Goal: Information Seeking & Learning: Learn about a topic

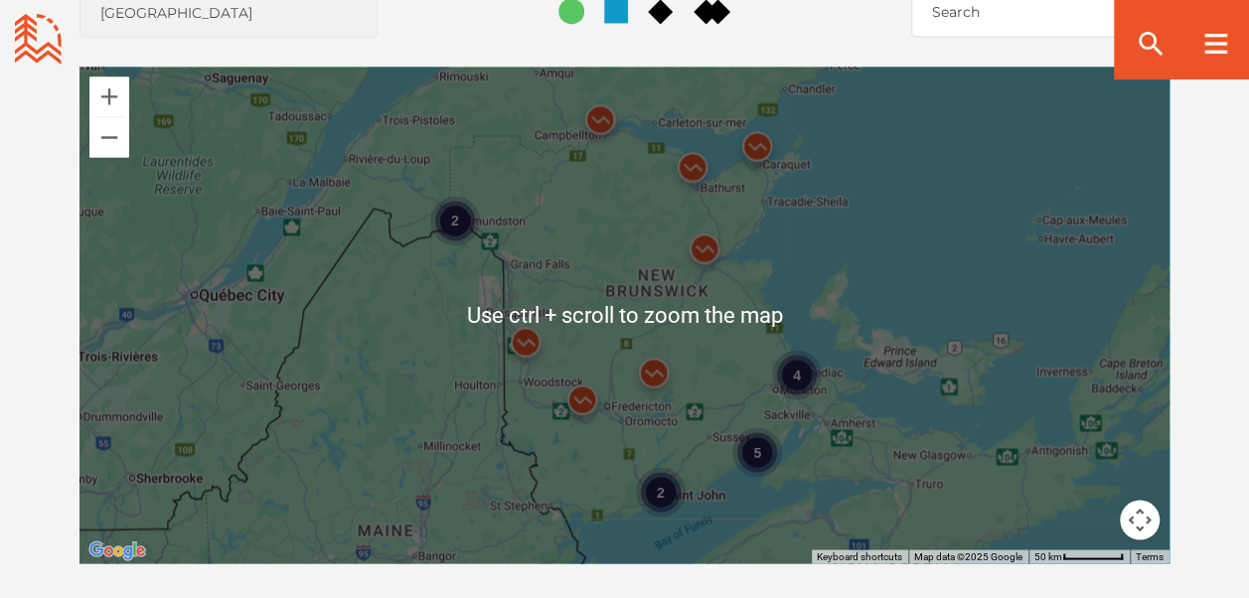
scroll to position [1687, 0]
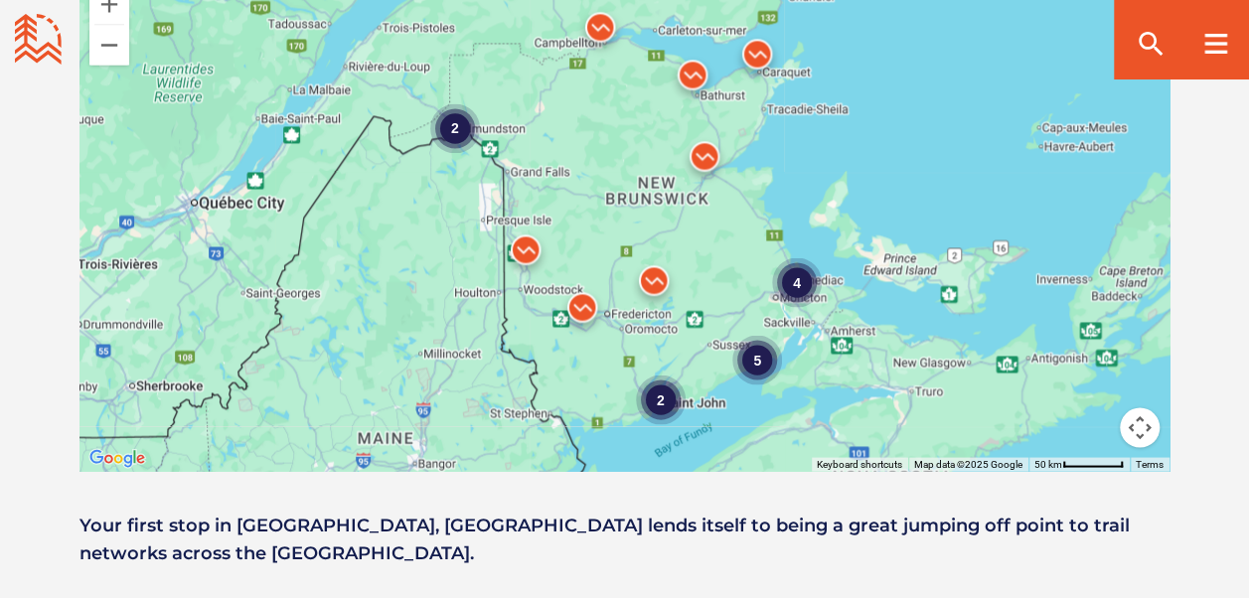
click at [791, 256] on div "4" at bounding box center [797, 281] width 50 height 50
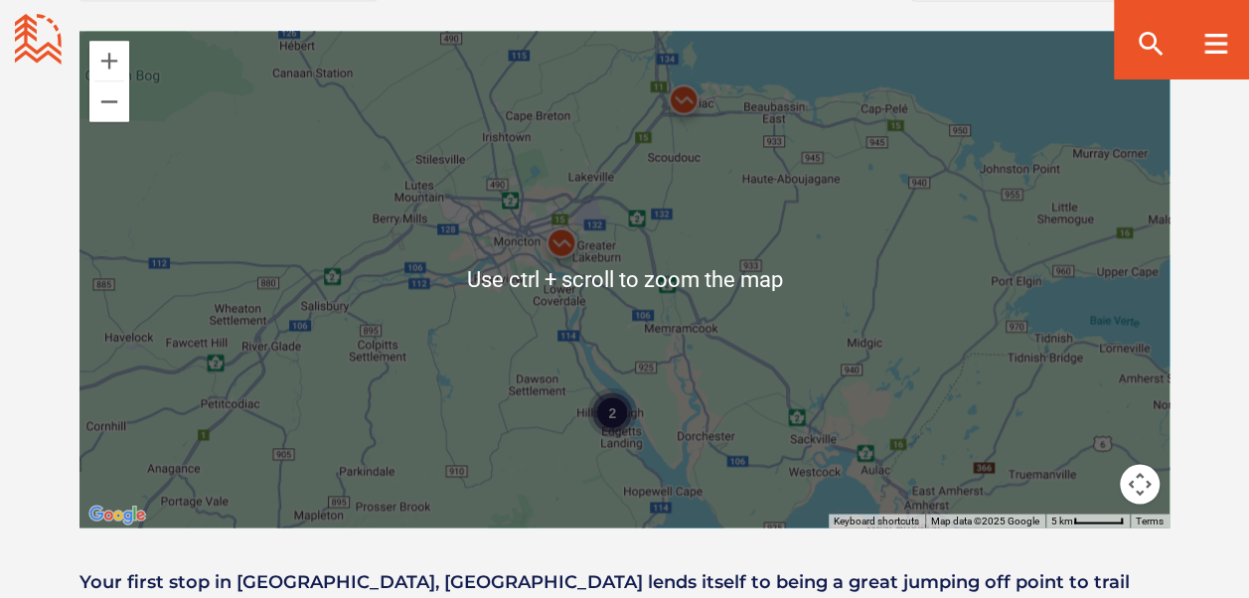
scroll to position [1587, 0]
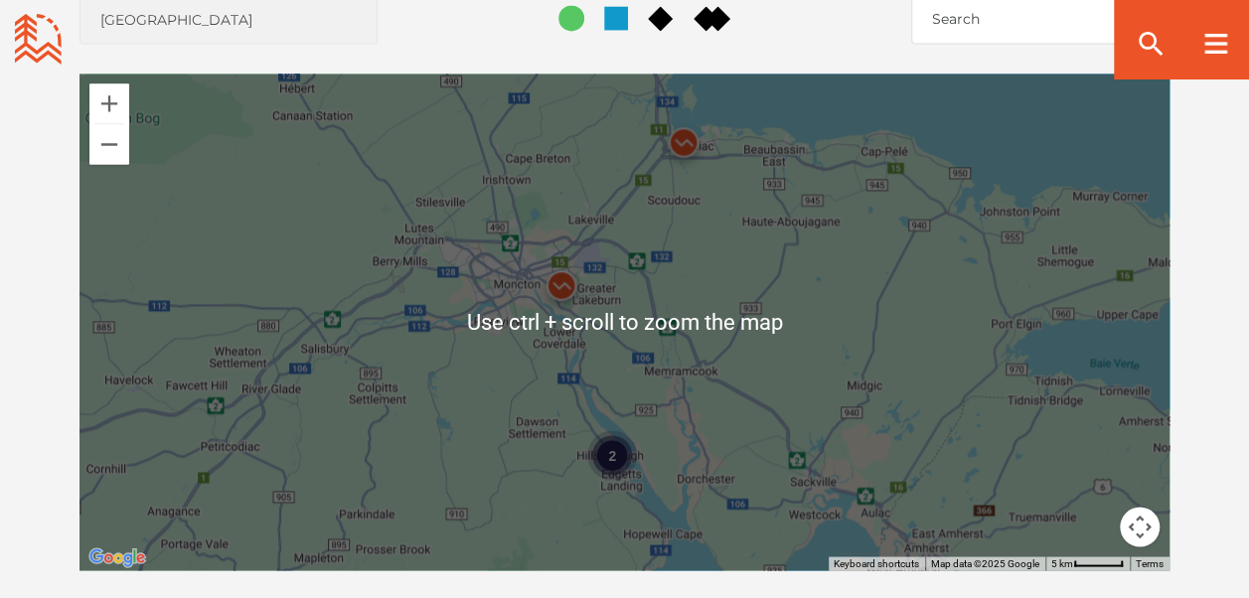
click at [680, 109] on img at bounding box center [683, 146] width 75 height 75
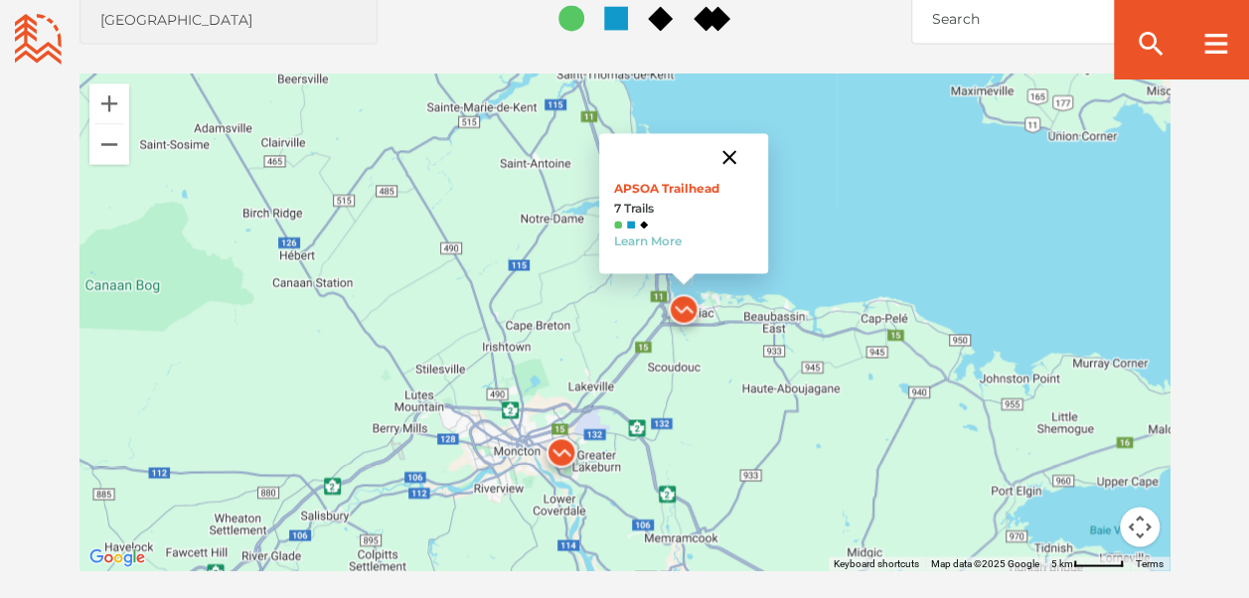
click at [726, 133] on button "Close" at bounding box center [729, 157] width 48 height 48
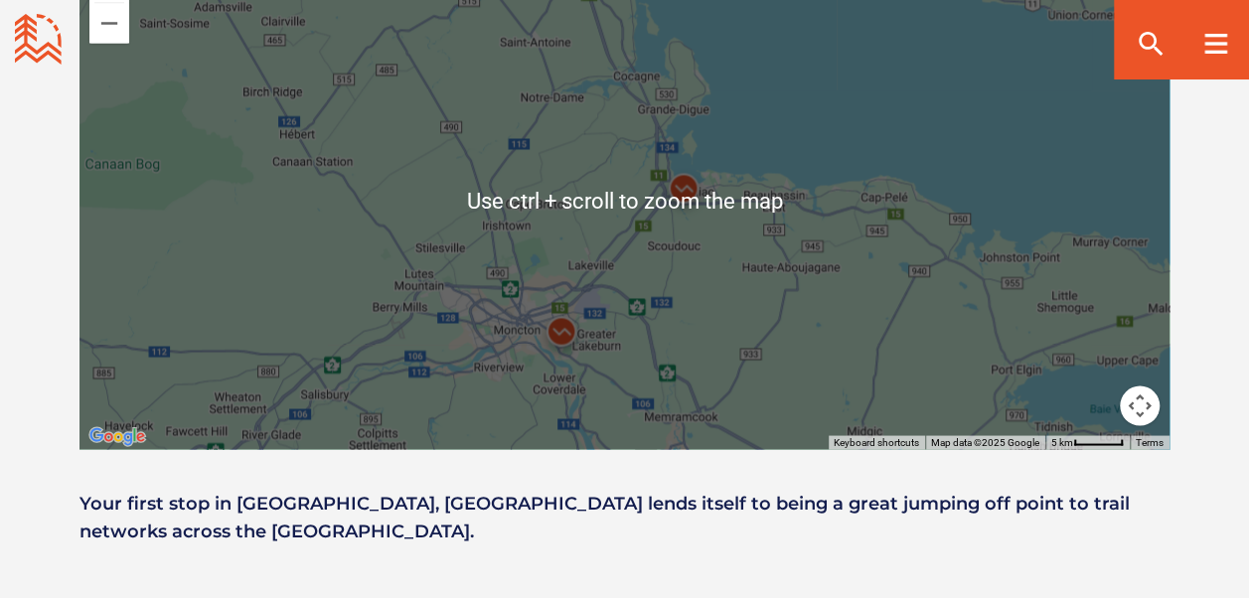
scroll to position [1528, 0]
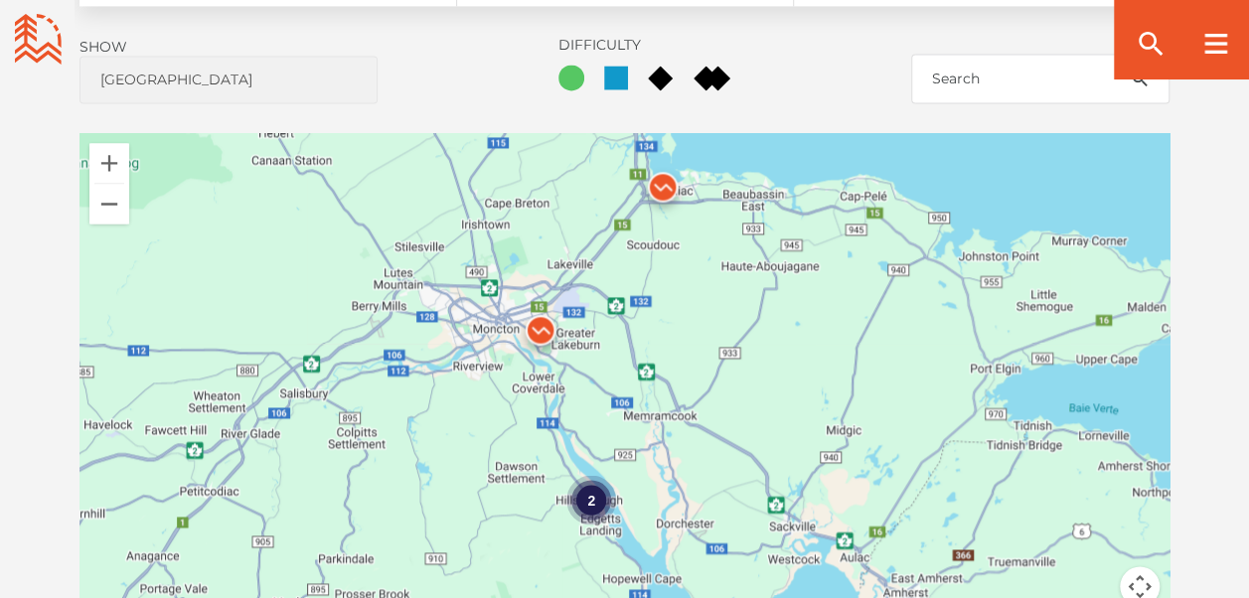
drag, startPoint x: 671, startPoint y: 336, endPoint x: 653, endPoint y: 133, distance: 203.5
click at [653, 154] on img at bounding box center [662, 191] width 75 height 75
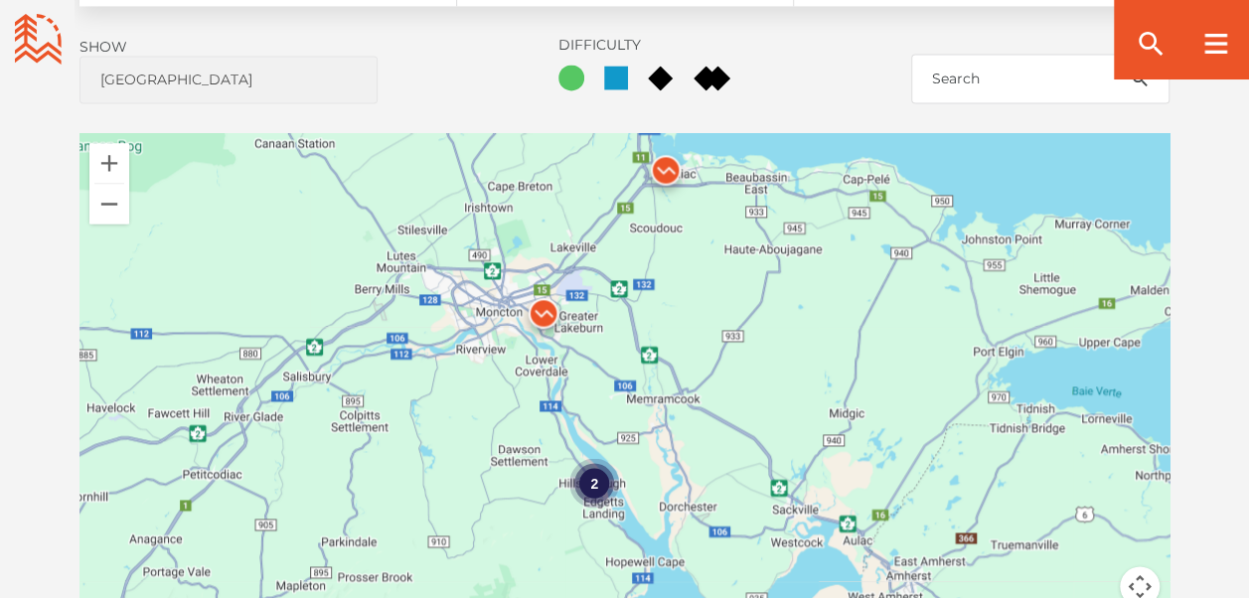
click at [543, 288] on img at bounding box center [543, 317] width 75 height 75
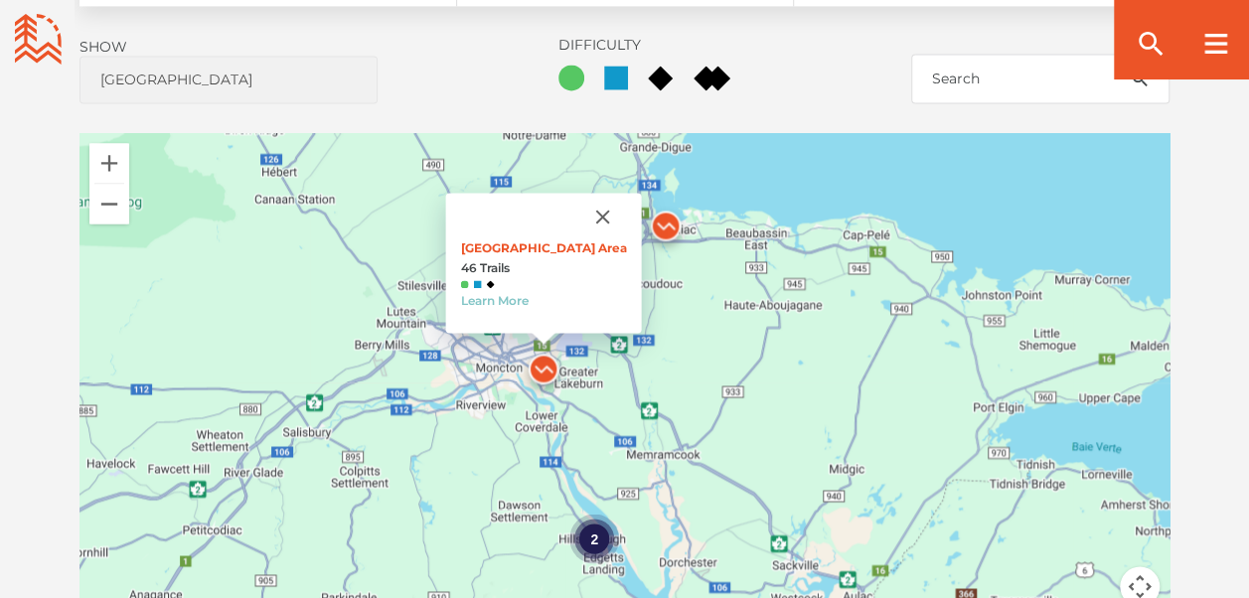
click at [588, 513] on div "2" at bounding box center [594, 538] width 50 height 50
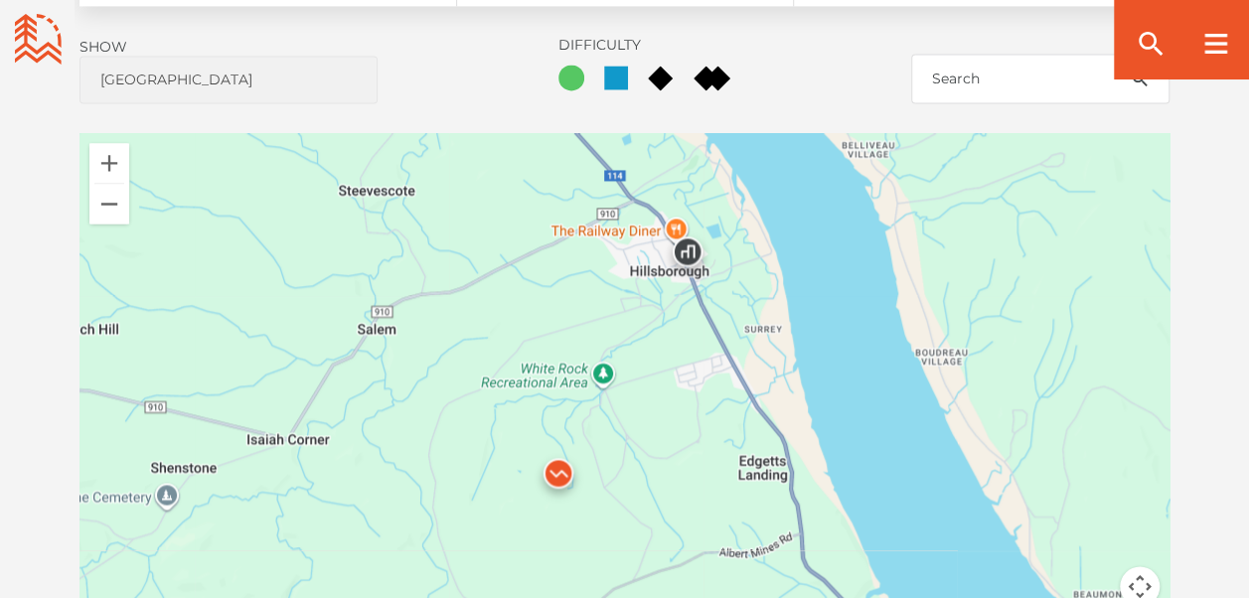
click at [564, 440] on img at bounding box center [557, 477] width 75 height 75
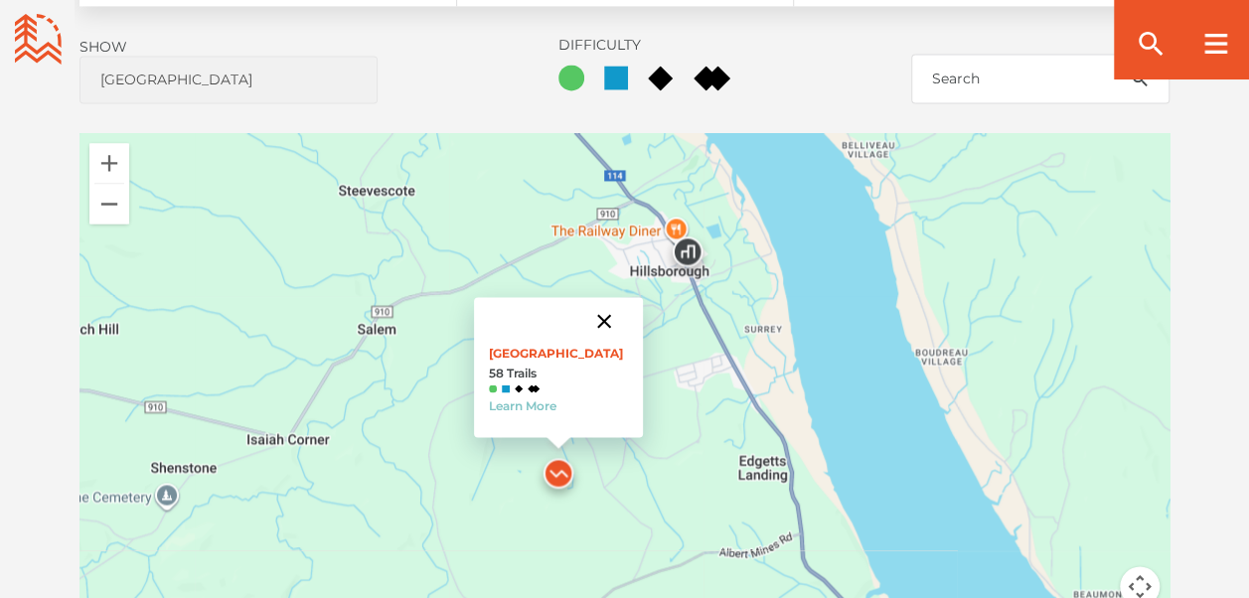
click at [618, 297] on button "Close" at bounding box center [604, 321] width 48 height 48
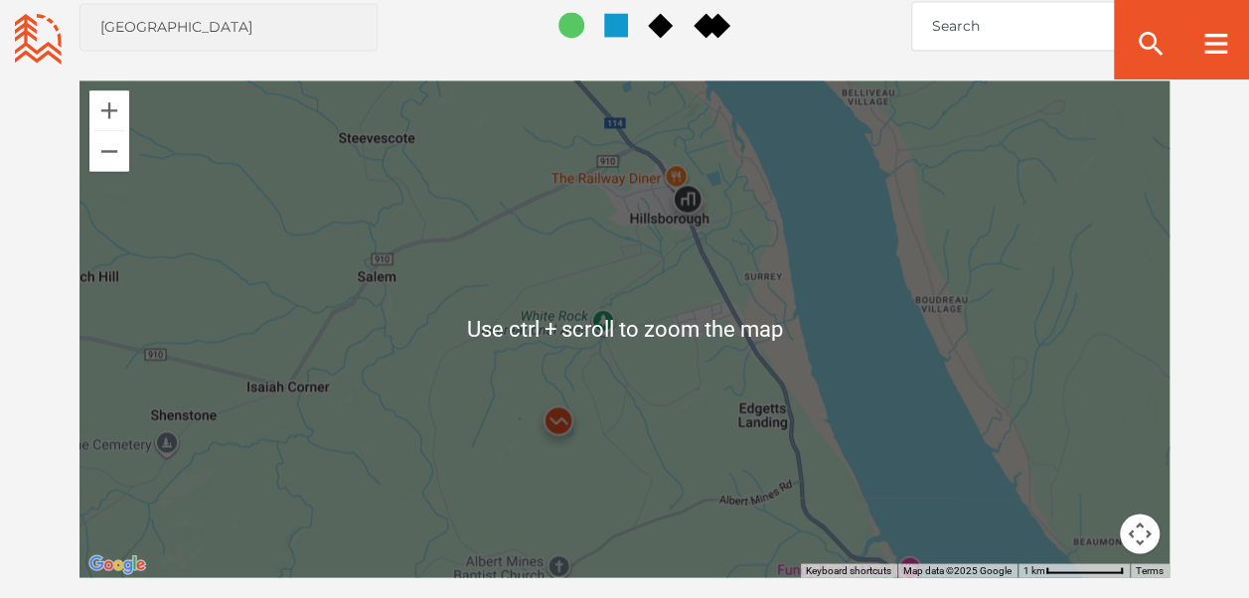
scroll to position [1626, 0]
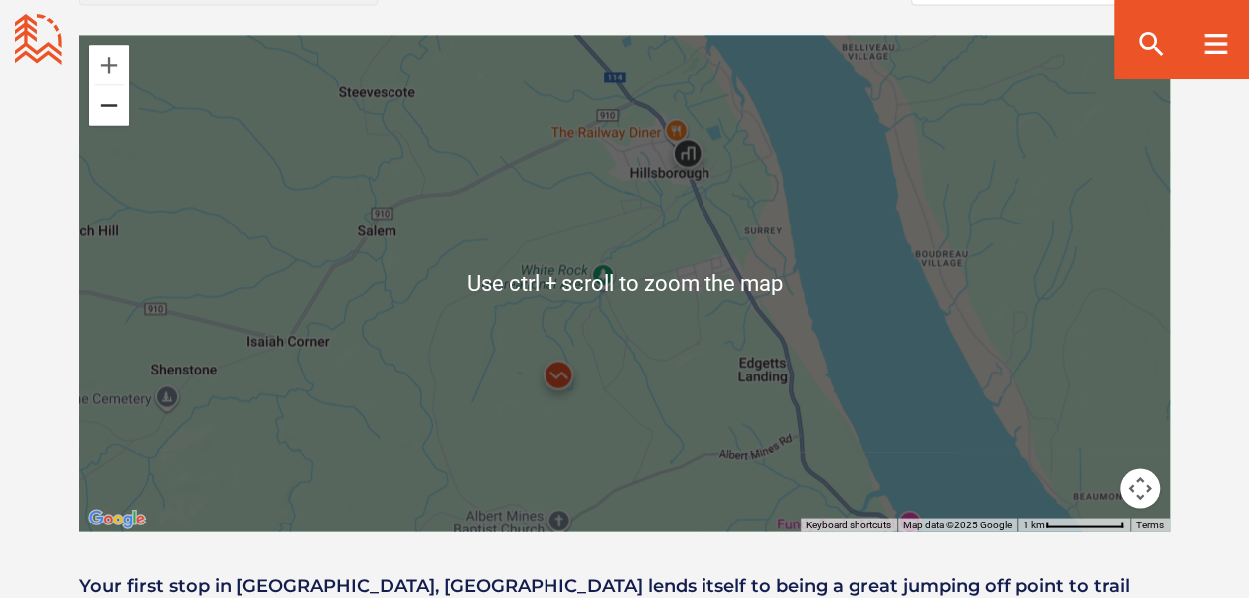
click at [117, 85] on button "Zoom out" at bounding box center [109, 105] width 40 height 40
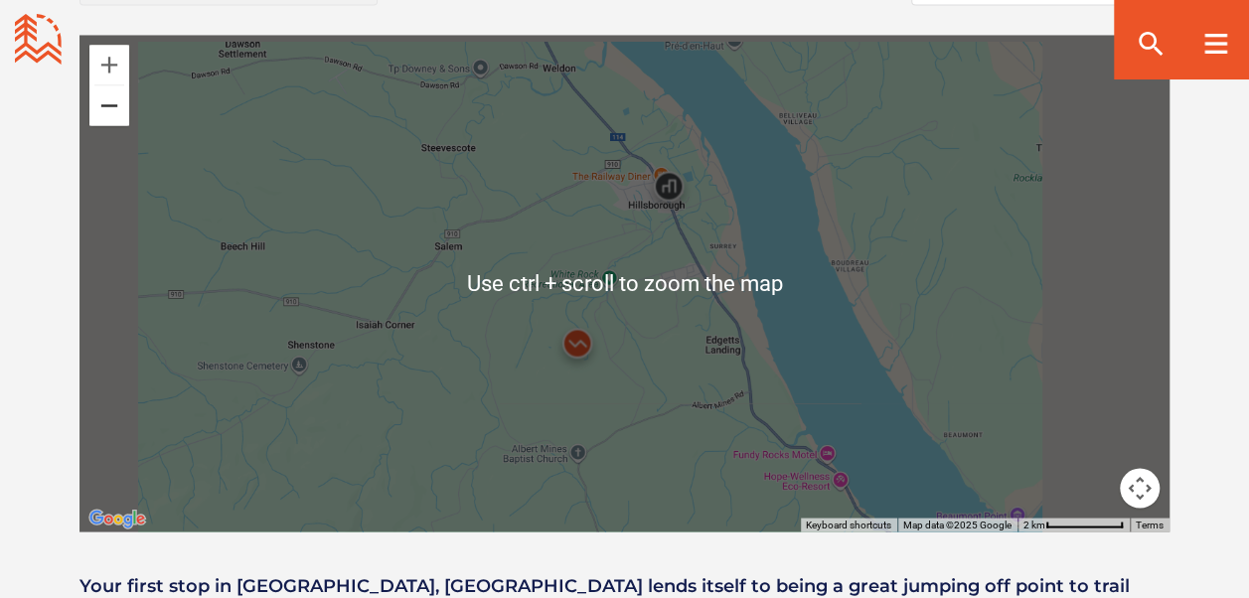
click at [117, 85] on button "Zoom out" at bounding box center [109, 105] width 40 height 40
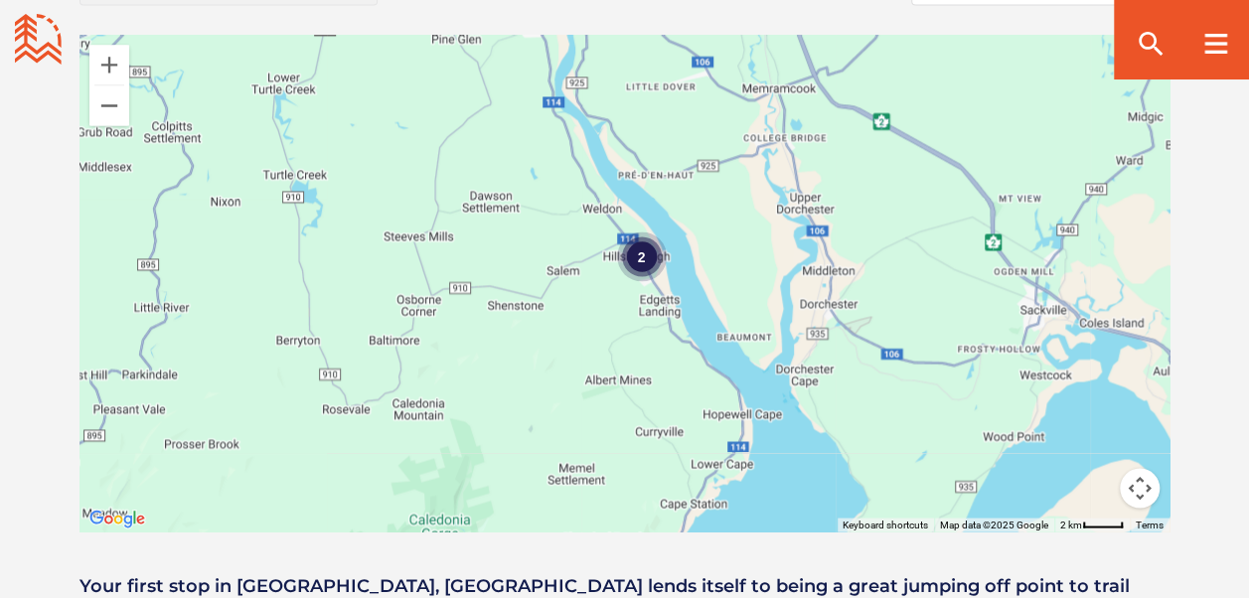
click at [660, 230] on div "2" at bounding box center [641, 255] width 50 height 50
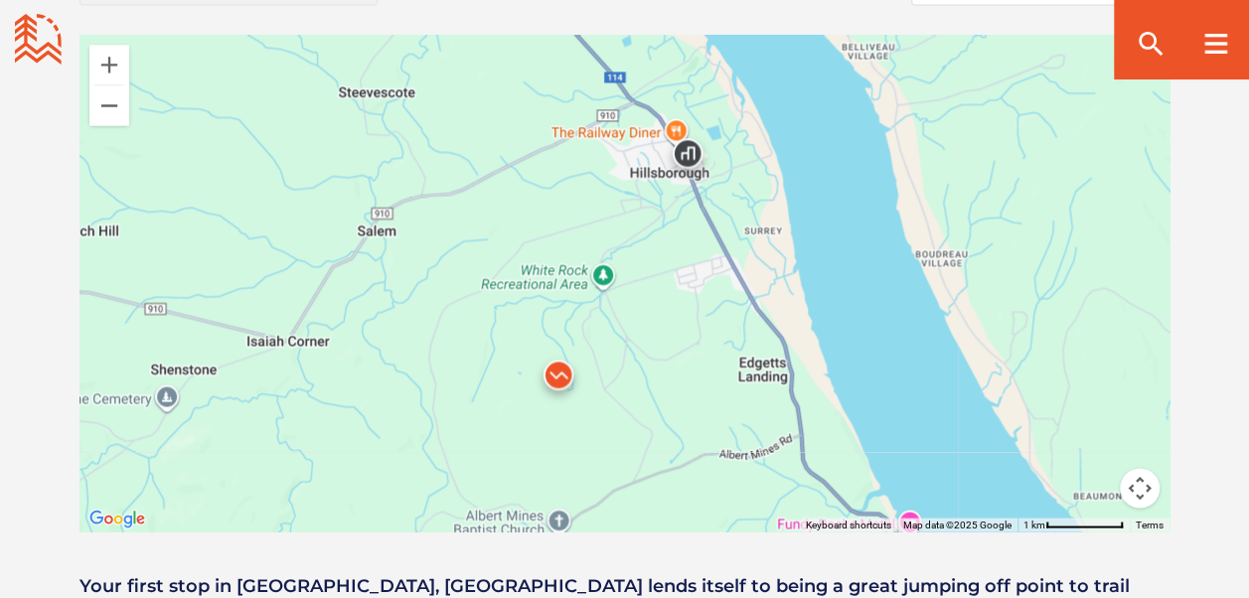
click at [695, 123] on img at bounding box center [687, 157] width 75 height 75
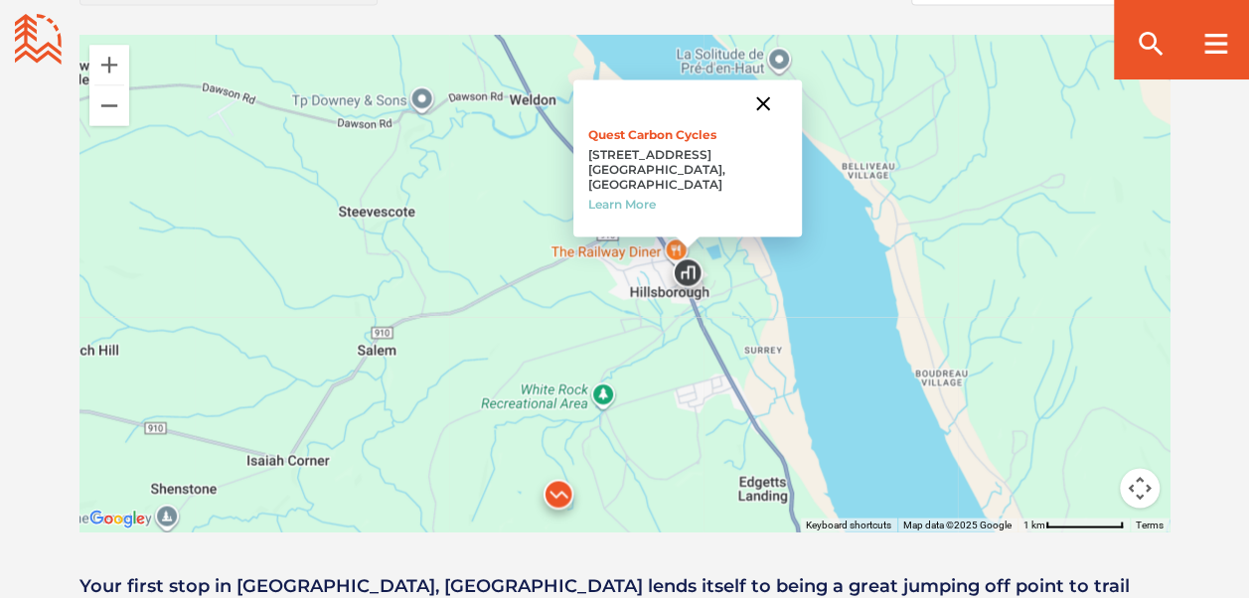
click at [759, 79] on button "Close" at bounding box center [763, 103] width 48 height 48
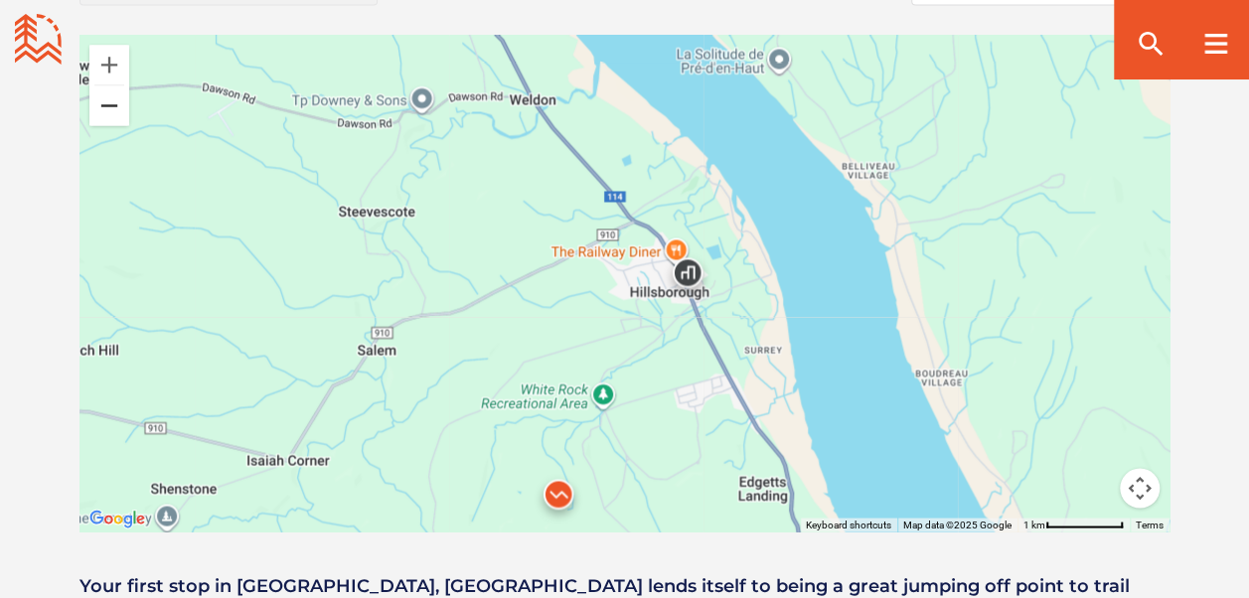
click at [121, 85] on button "Zoom out" at bounding box center [109, 105] width 40 height 40
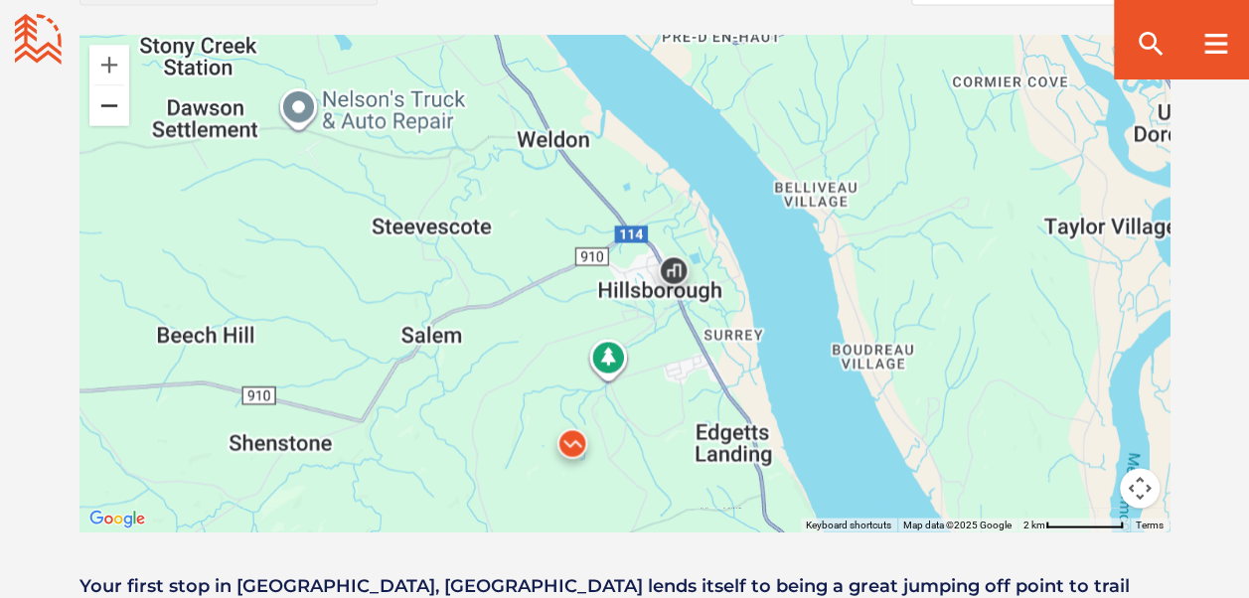
click at [121, 85] on button "Zoom out" at bounding box center [109, 105] width 40 height 40
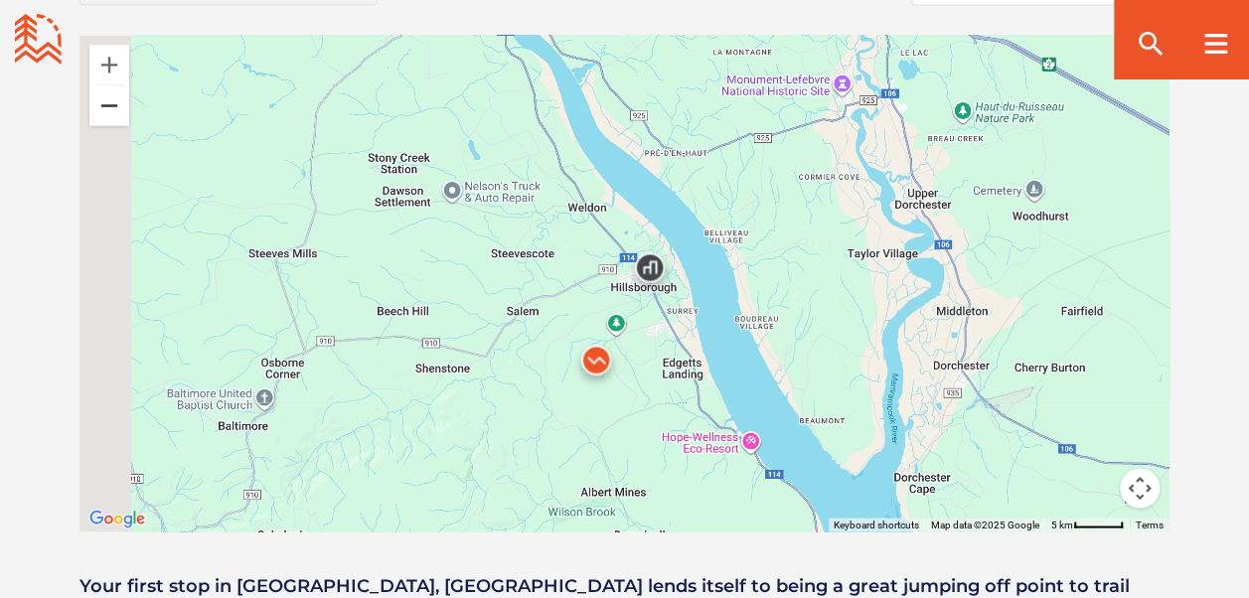
click at [121, 85] on button "Zoom out" at bounding box center [109, 105] width 40 height 40
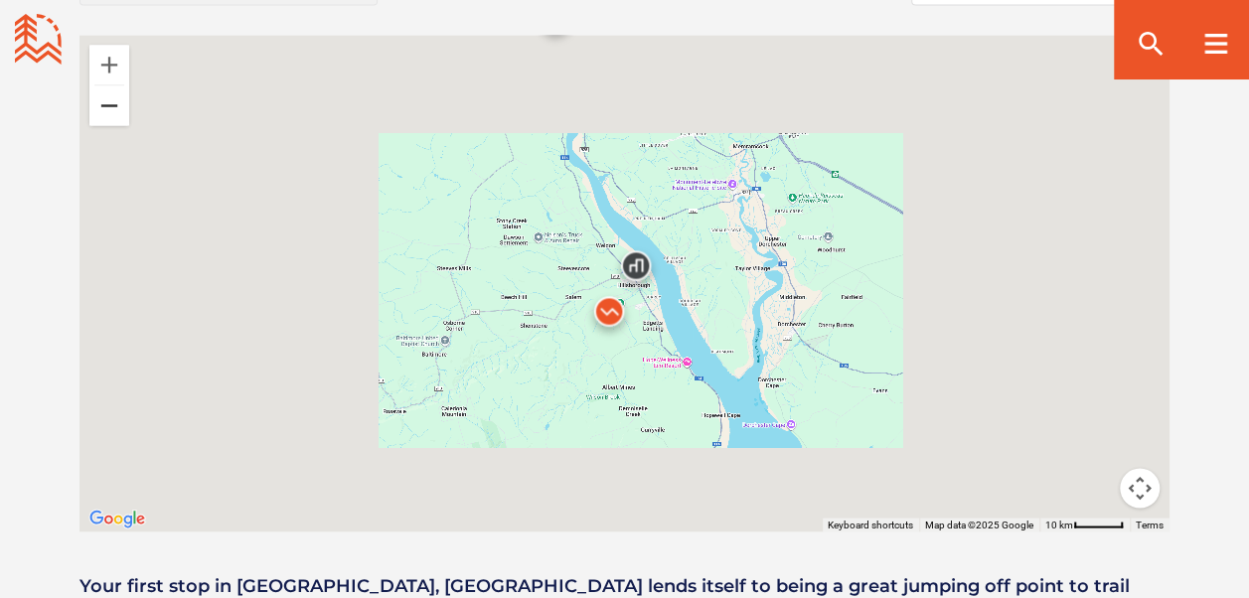
click at [121, 85] on button "Zoom out" at bounding box center [109, 105] width 40 height 40
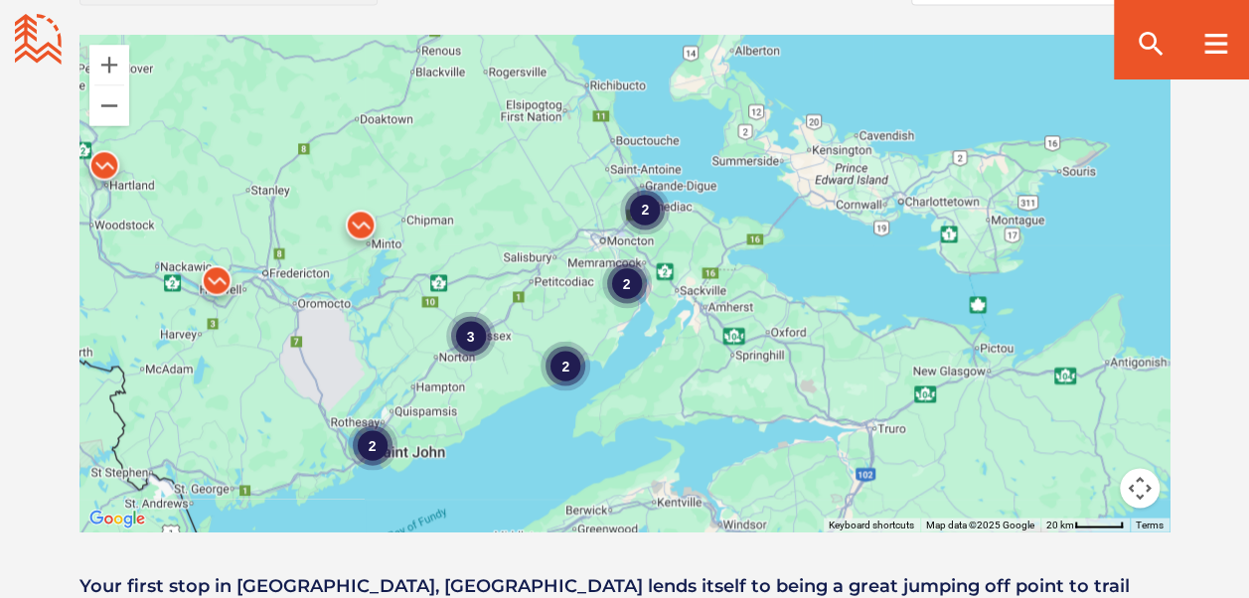
click at [106, 132] on img at bounding box center [104, 169] width 75 height 75
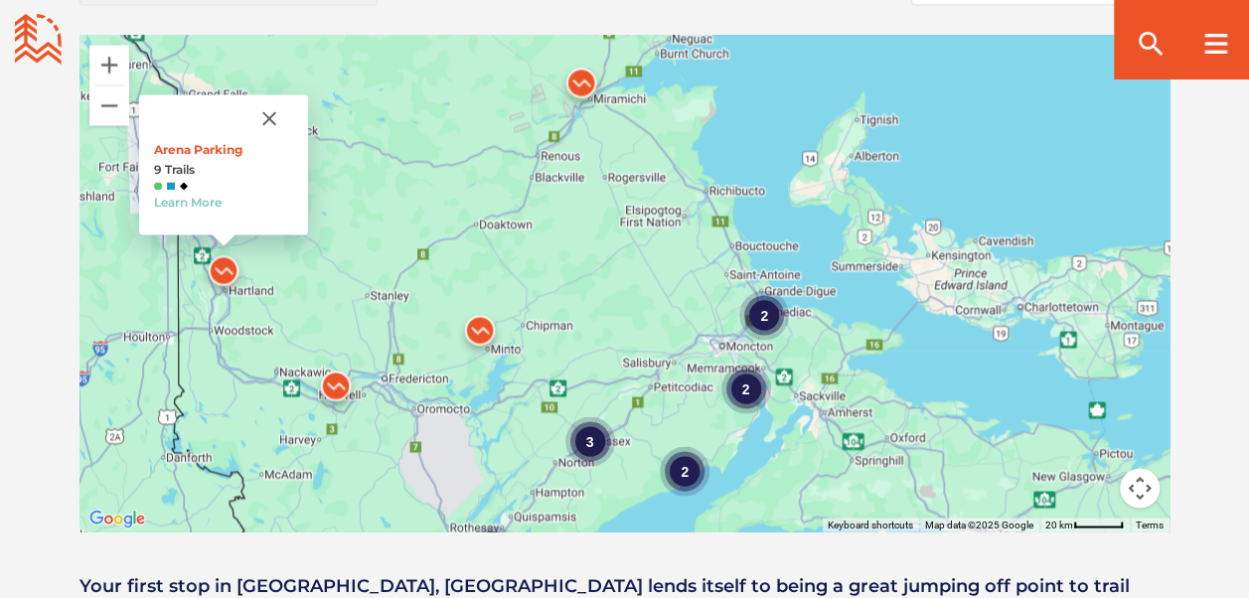
click at [342, 353] on img at bounding box center [335, 390] width 75 height 75
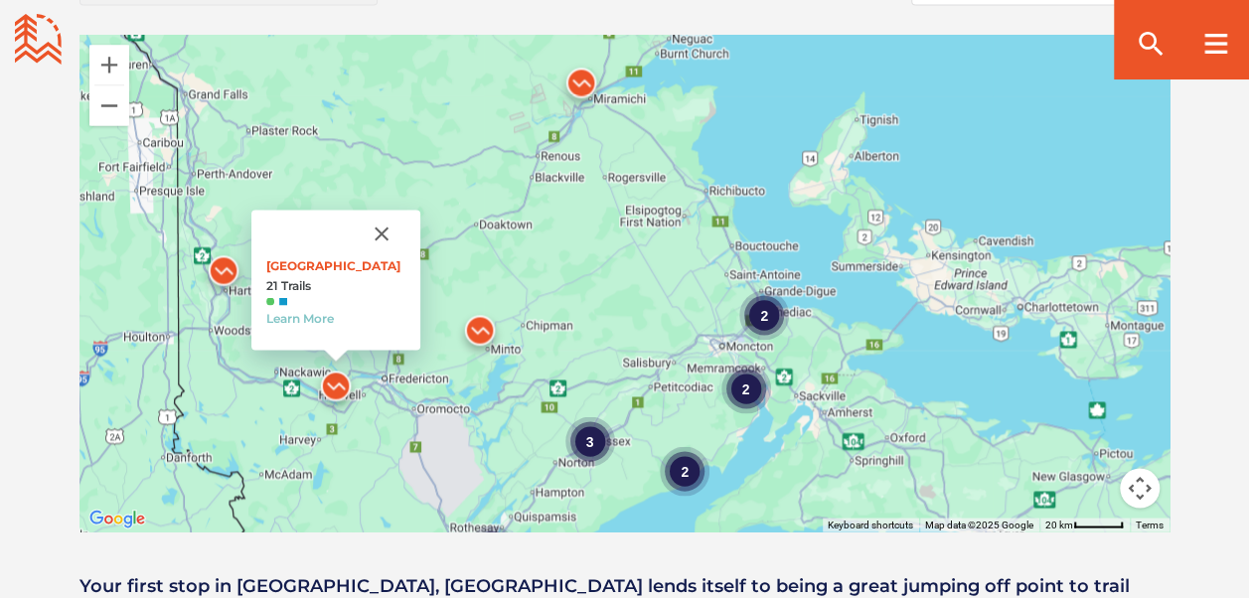
click at [588, 50] on img at bounding box center [580, 87] width 75 height 75
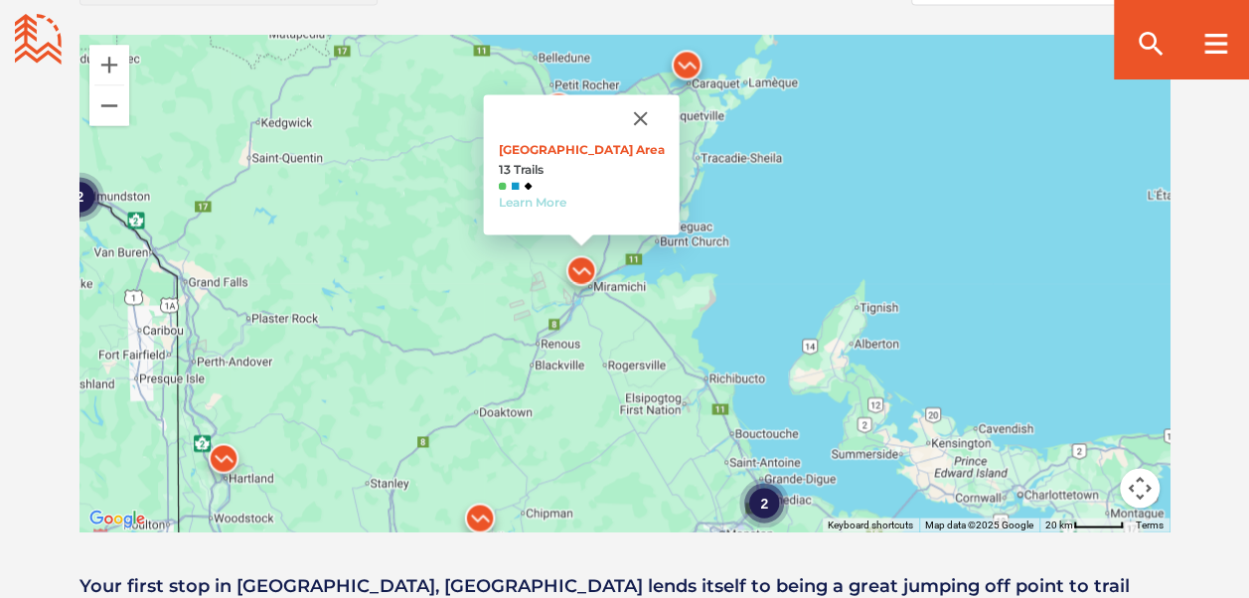
click at [565, 195] on link "Learn More" at bounding box center [532, 202] width 68 height 15
click at [210, 427] on img at bounding box center [223, 462] width 75 height 75
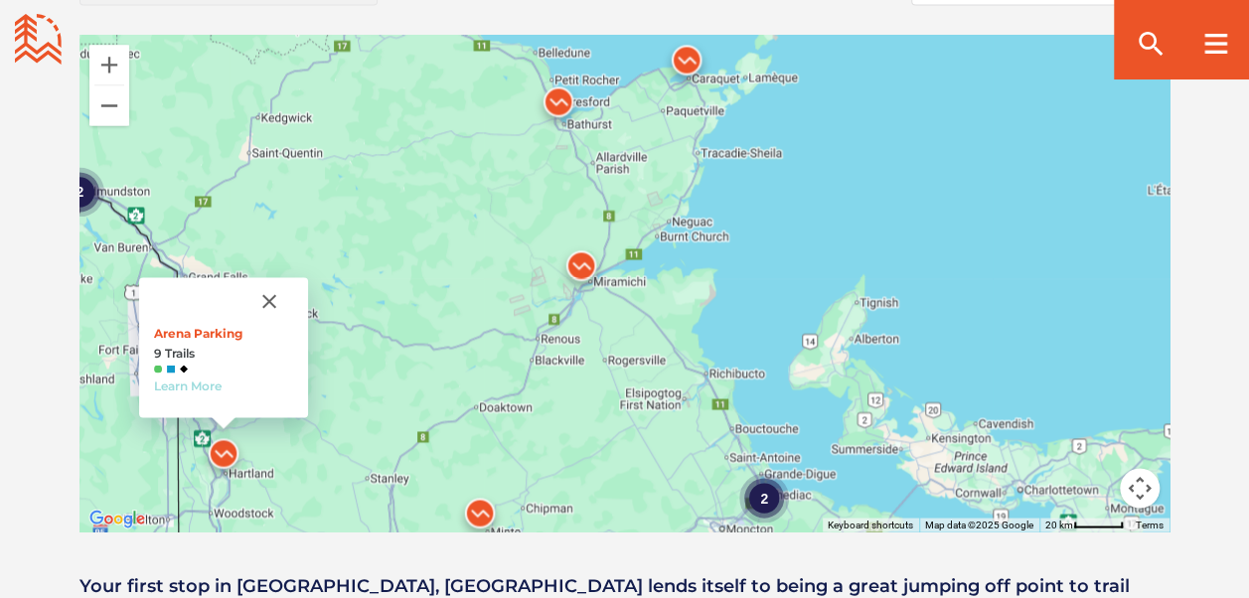
click at [193, 377] on link "Learn More" at bounding box center [188, 384] width 68 height 15
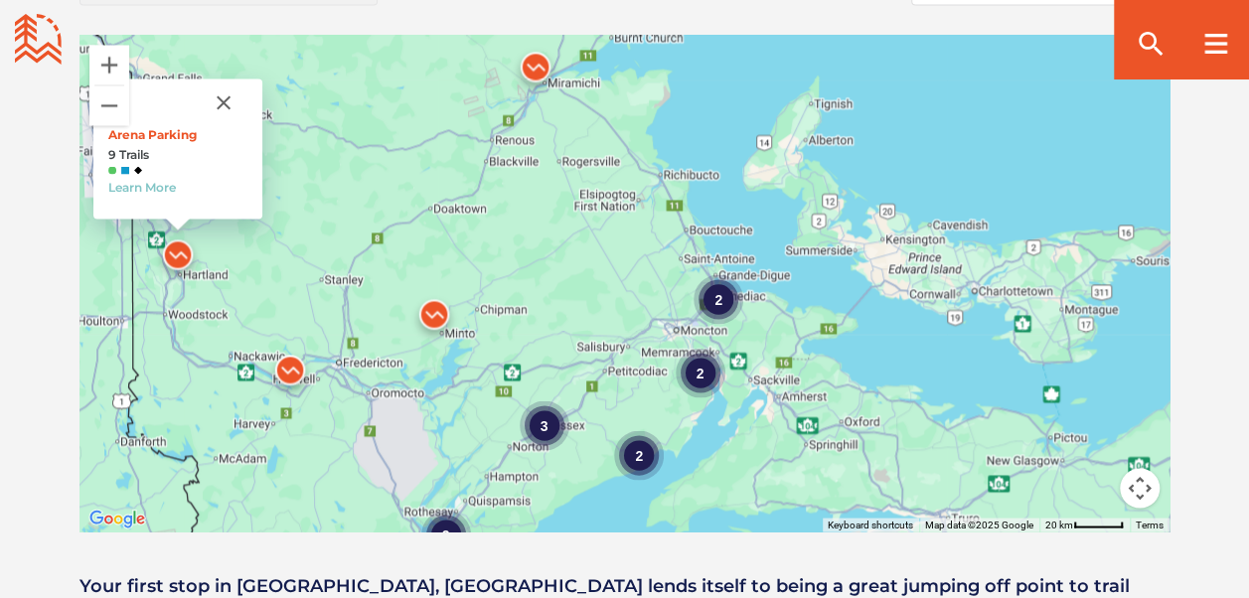
drag, startPoint x: 356, startPoint y: 393, endPoint x: 320, endPoint y: 159, distance: 237.1
click at [320, 159] on div "2 2 2 3 2 2 Arena Parking 9 Trails Learn More" at bounding box center [624, 283] width 1090 height 497
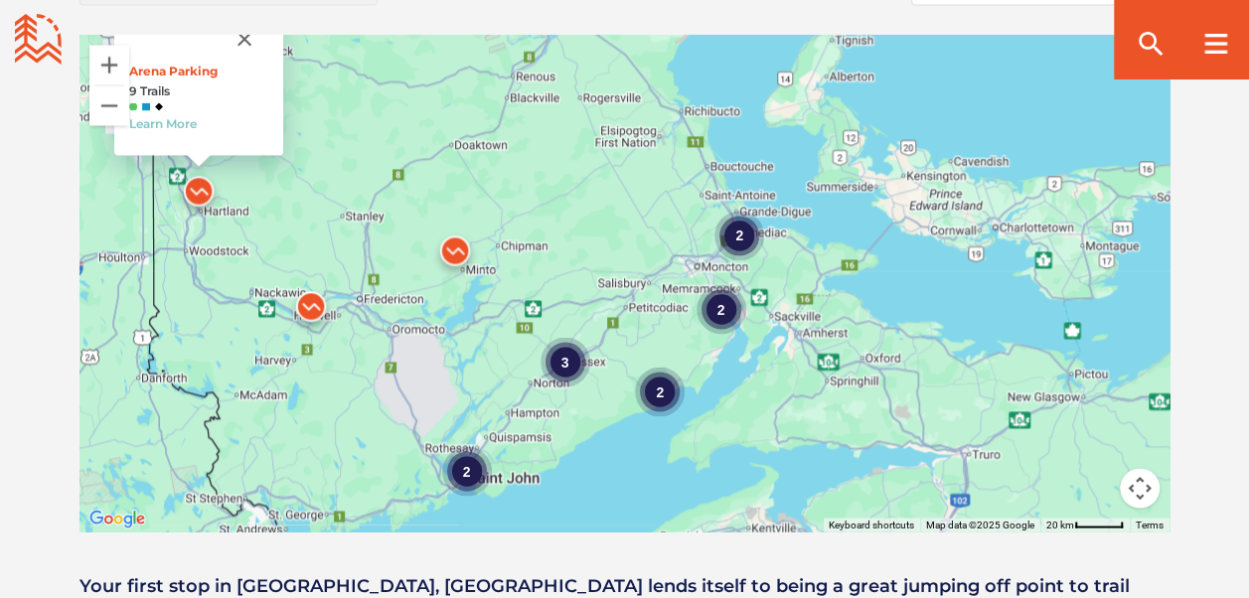
click at [306, 273] on img at bounding box center [310, 310] width 75 height 75
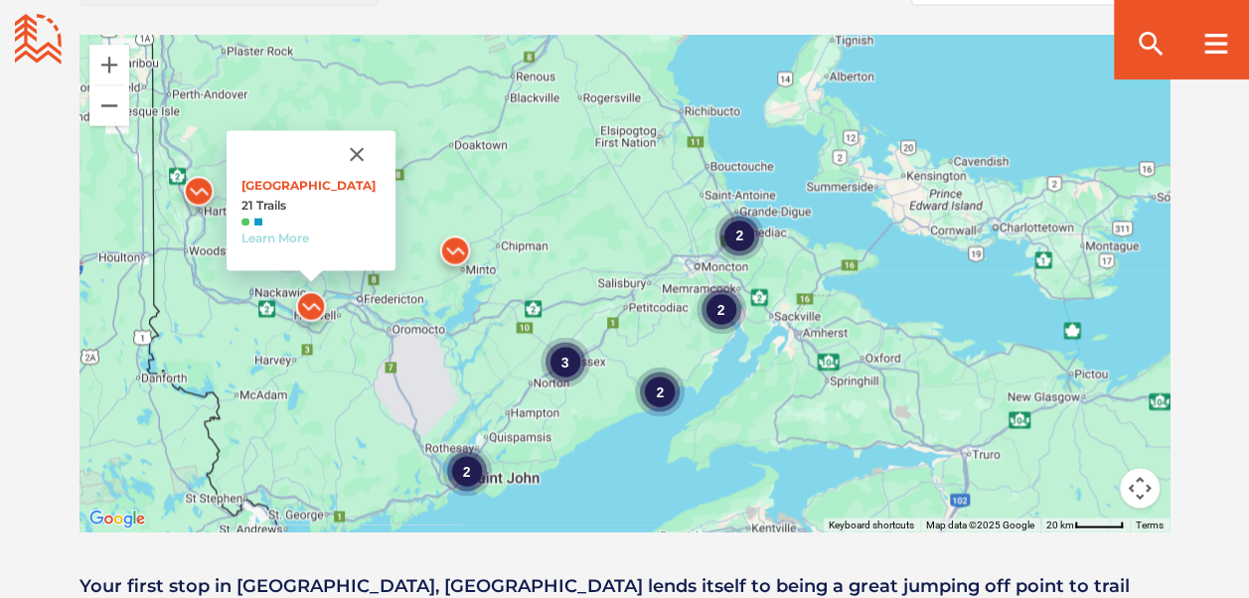
click at [283, 230] on link "Learn More" at bounding box center [275, 237] width 68 height 15
click at [458, 218] on img at bounding box center [454, 255] width 75 height 75
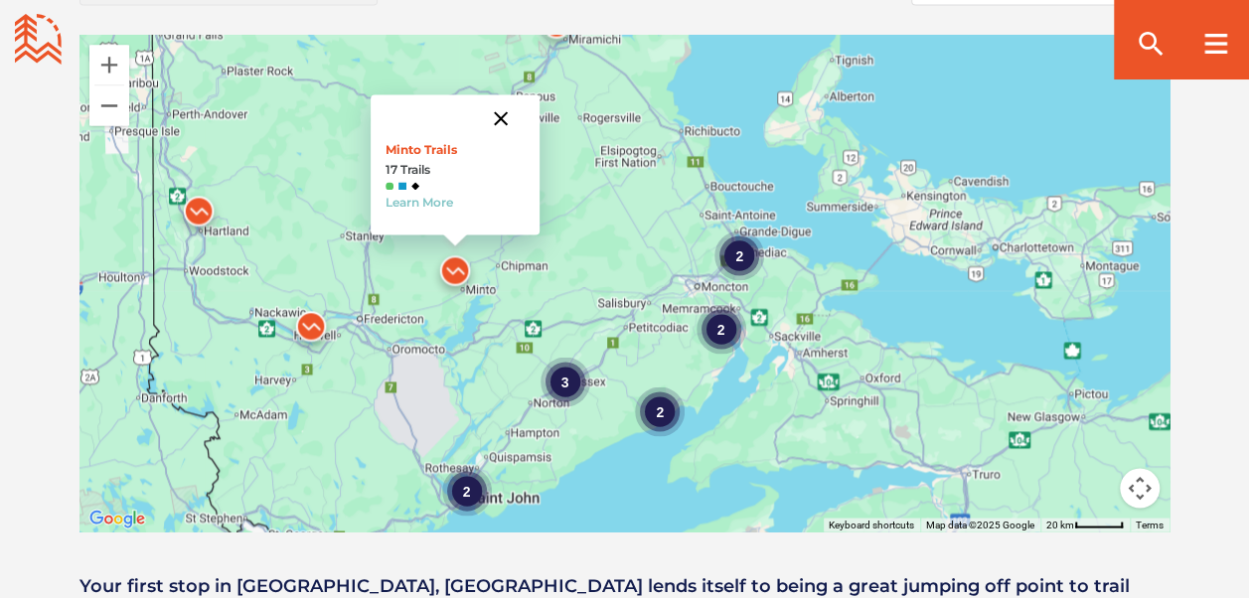
click at [509, 94] on button "Close" at bounding box center [501, 118] width 48 height 48
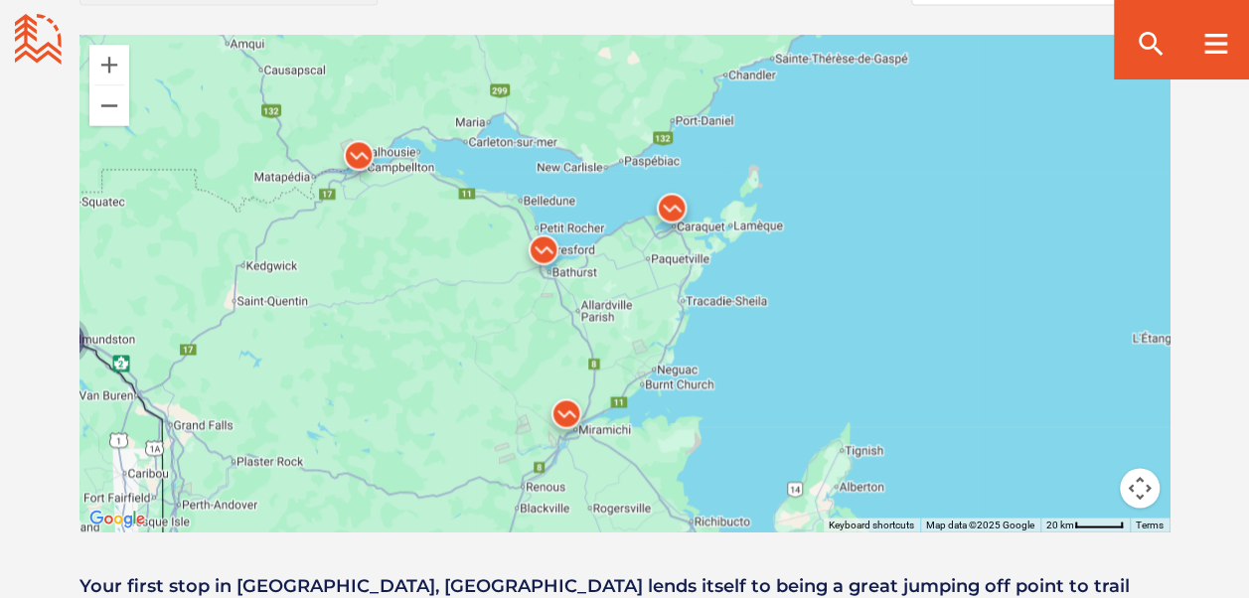
drag, startPoint x: 626, startPoint y: 122, endPoint x: 631, endPoint y: 552, distance: 430.1
click at [631, 552] on div "Open Community Filters Displaying: 15 Trail Network s Reset Filtering & Search …" at bounding box center [624, 217] width 1249 height 818
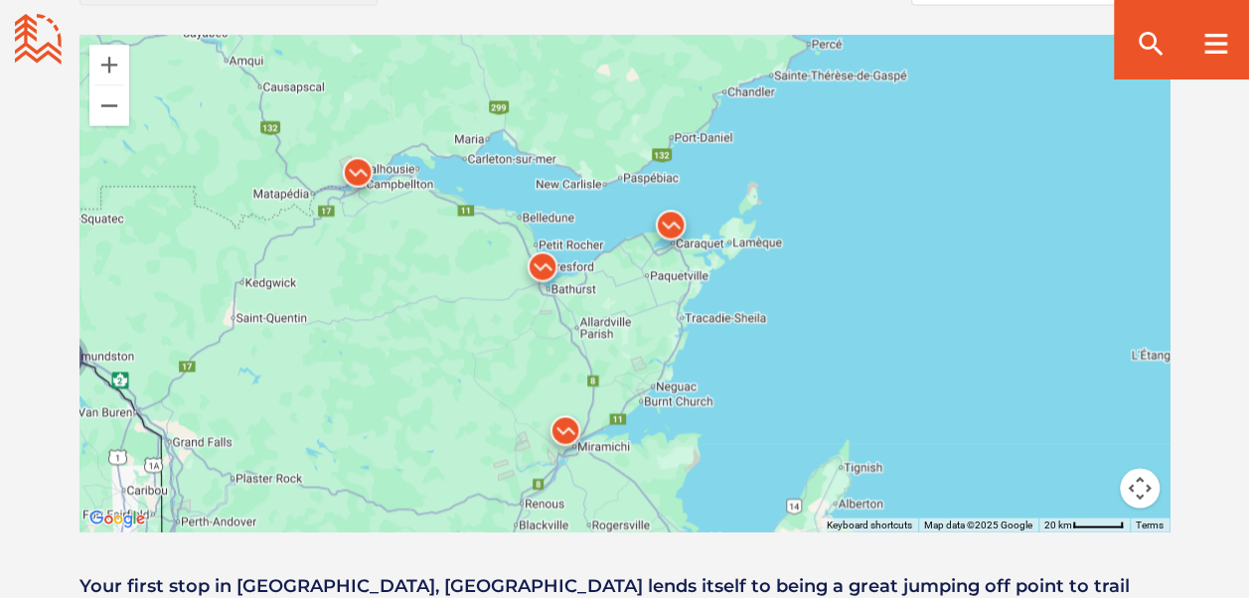
click at [351, 143] on img at bounding box center [357, 176] width 75 height 75
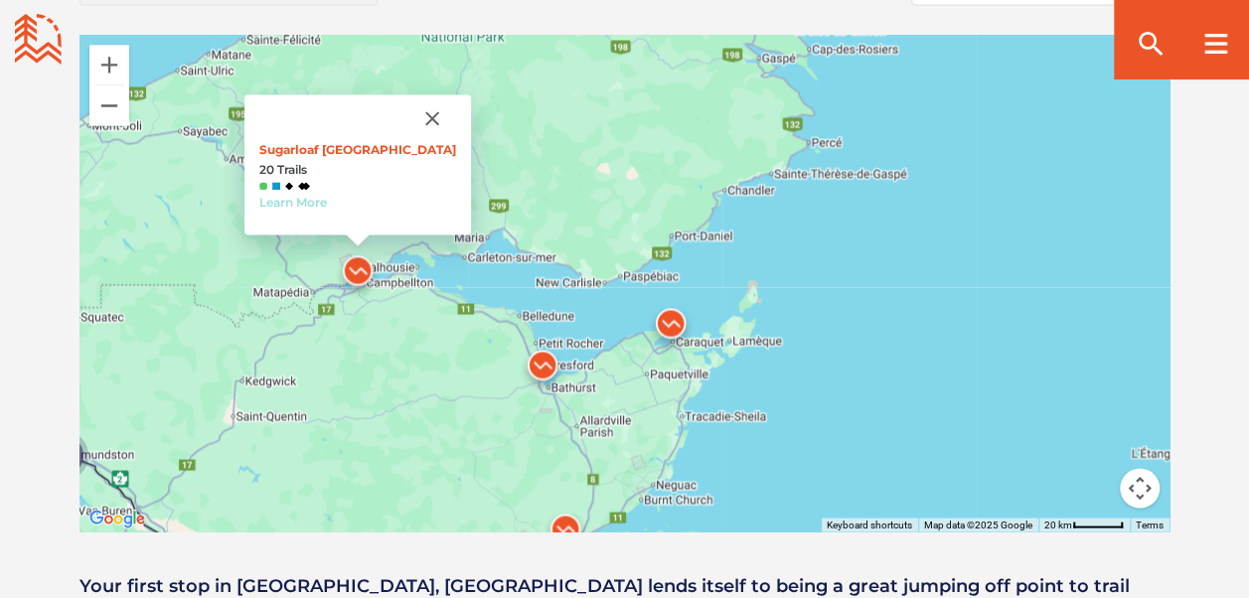
click at [327, 195] on link "Learn More" at bounding box center [293, 202] width 68 height 15
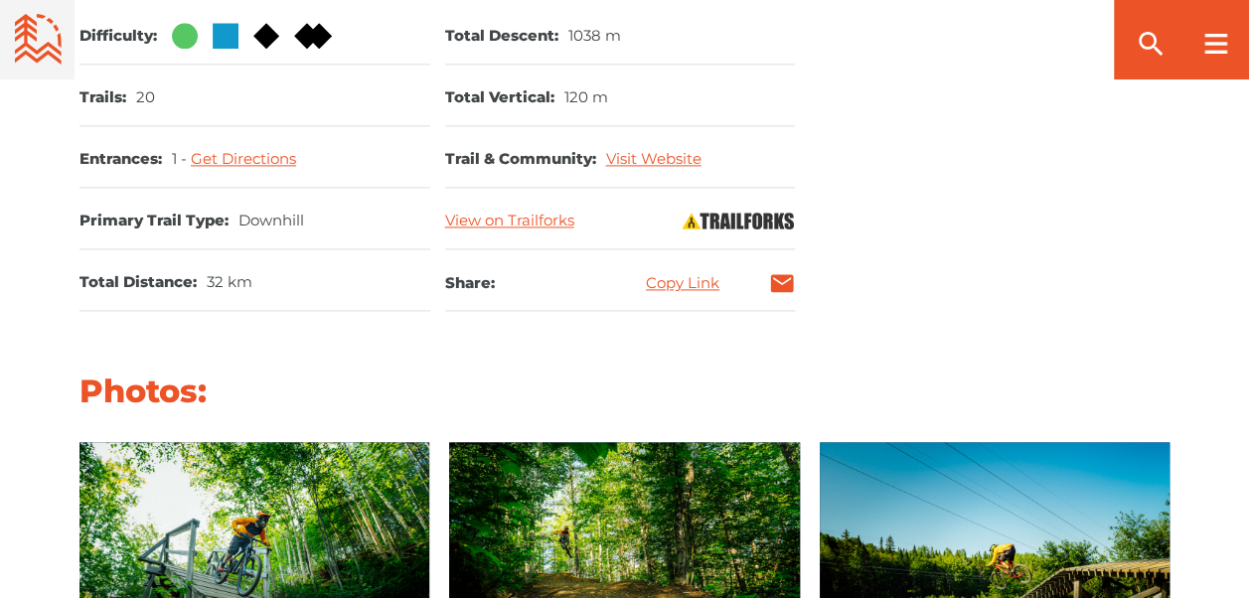
scroll to position [1316, 0]
